Goal: Information Seeking & Learning: Learn about a topic

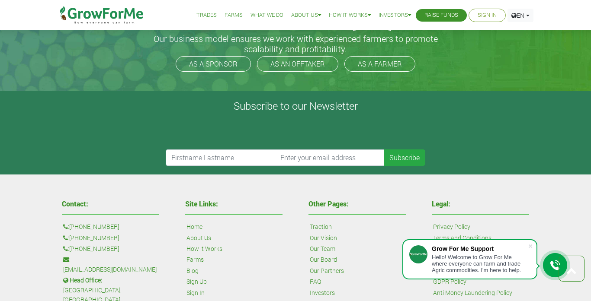
scroll to position [387, 0]
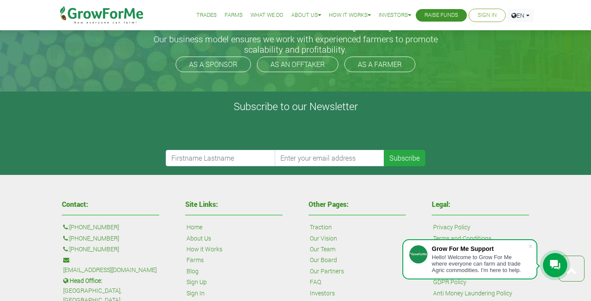
click at [200, 234] on link "About Us" at bounding box center [198, 239] width 25 height 10
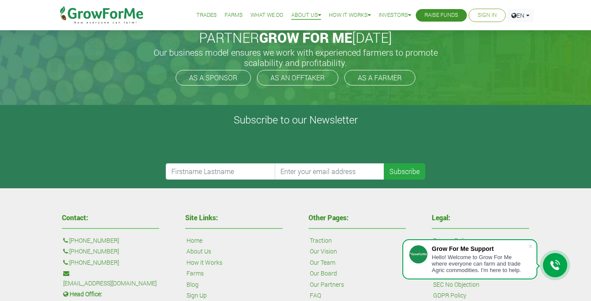
scroll to position [192, 0]
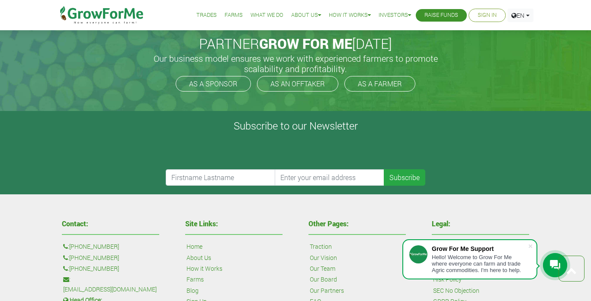
scroll to position [386, 0]
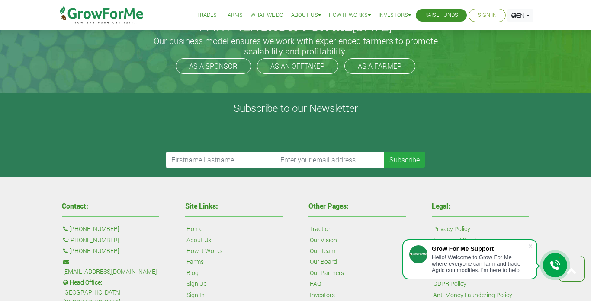
click at [325, 291] on link "Investors" at bounding box center [322, 296] width 25 height 10
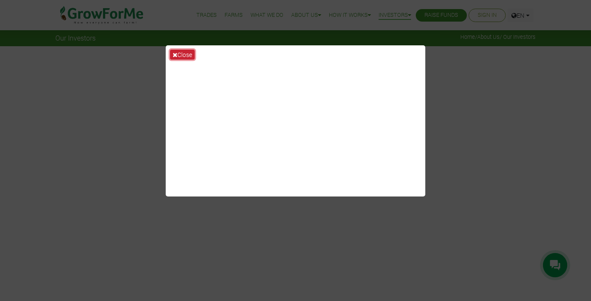
click at [180, 54] on button "Close" at bounding box center [182, 55] width 25 height 10
